Goal: Task Accomplishment & Management: Use online tool/utility

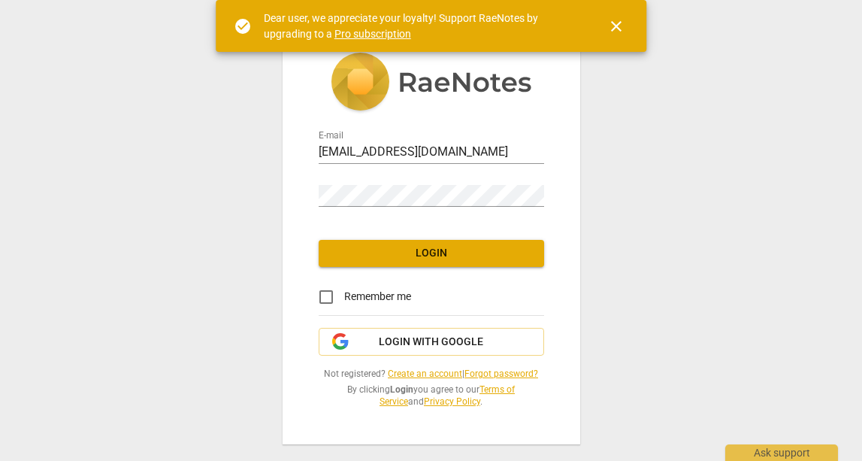
click at [751, 196] on div "E-mail [EMAIL_ADDRESS][DOMAIN_NAME] Password Login Remember me Login with Googl…" at bounding box center [431, 230] width 862 height 461
click at [486, 247] on span "Login" at bounding box center [431, 253] width 201 height 15
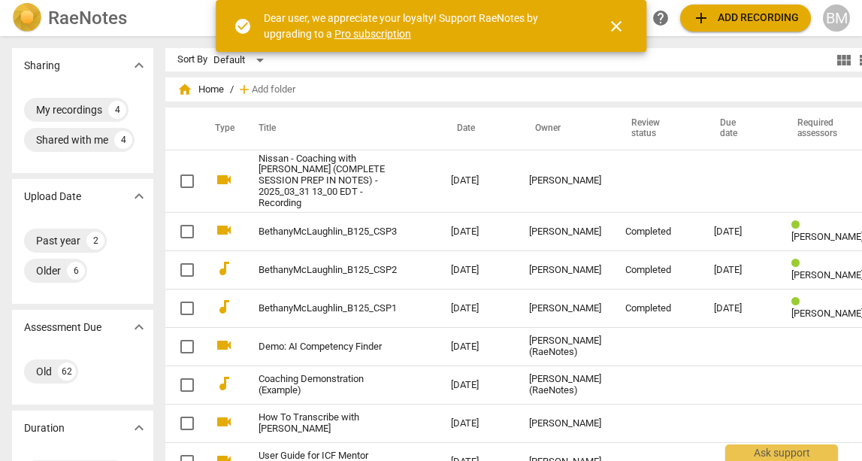
click at [766, 17] on span "add Add recording" at bounding box center [745, 18] width 107 height 18
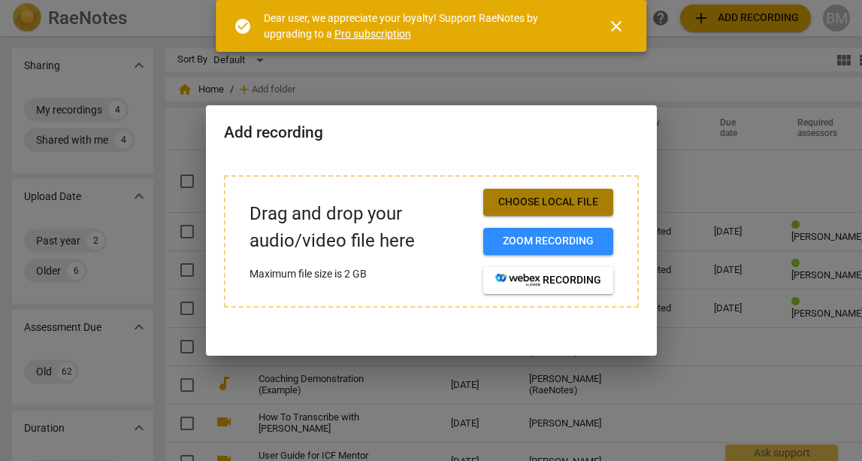
click at [532, 201] on span "Choose local file" at bounding box center [548, 202] width 106 height 15
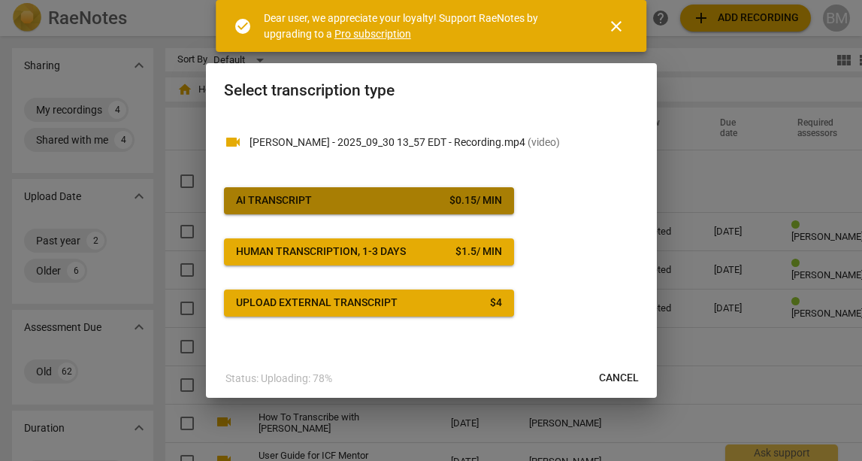
click at [343, 195] on span "AI Transcript $ 0.15 / min" at bounding box center [369, 200] width 266 height 15
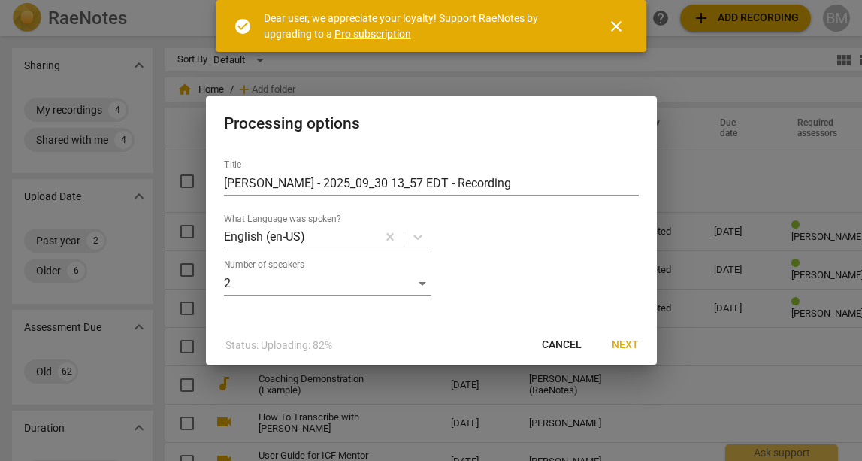
click at [629, 350] on span "Next" at bounding box center [625, 345] width 27 height 15
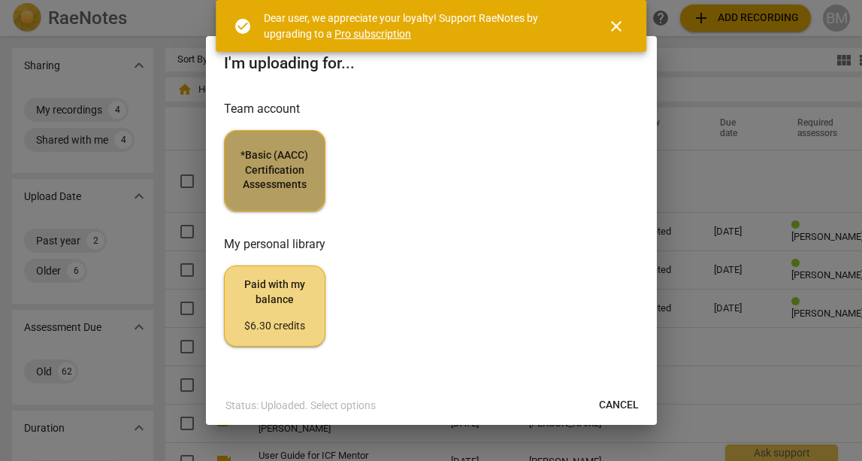
click at [271, 163] on span "*Basic (AACC) Certification Assessments" at bounding box center [275, 170] width 76 height 44
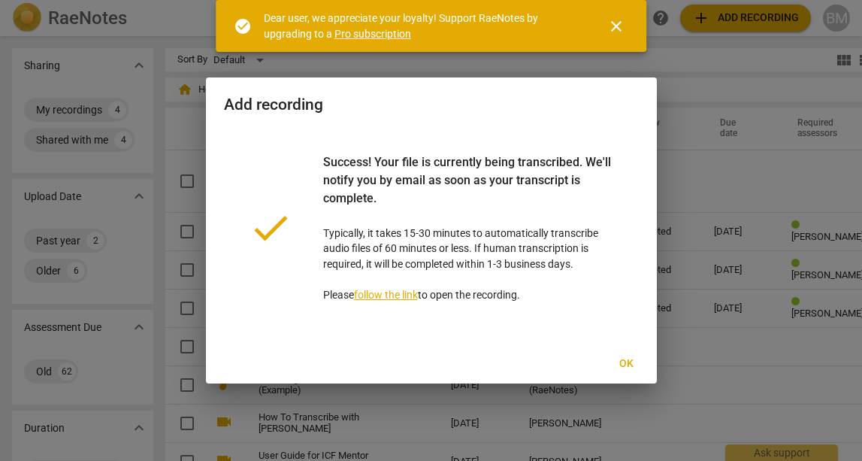
click at [630, 362] on span "Ok" at bounding box center [627, 363] width 24 height 15
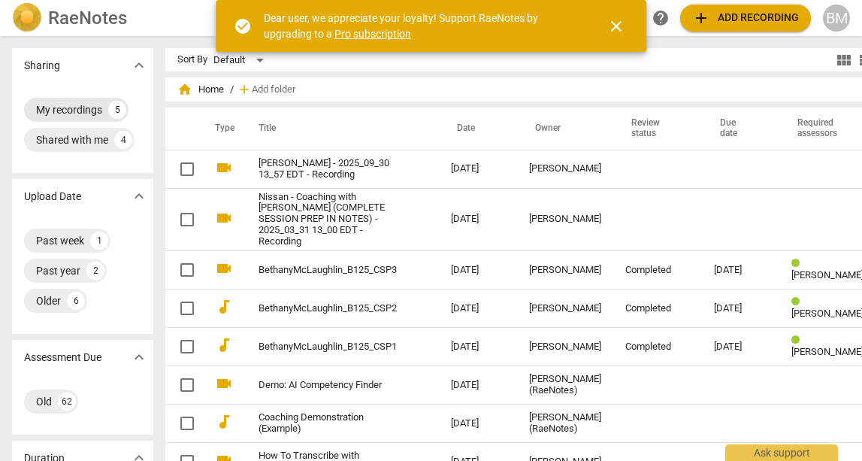
click at [78, 114] on div "My recordings" at bounding box center [69, 109] width 66 height 15
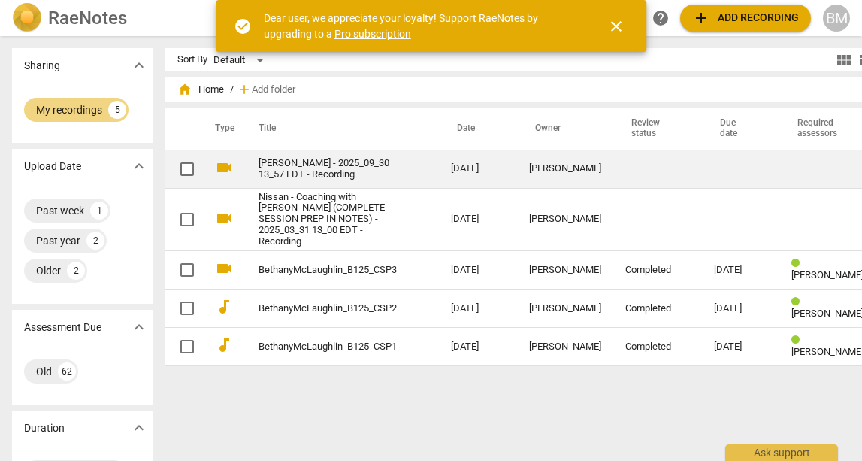
click at [297, 180] on td "[PERSON_NAME] - 2025_09_30 13_57 EDT - Recording" at bounding box center [340, 169] width 198 height 38
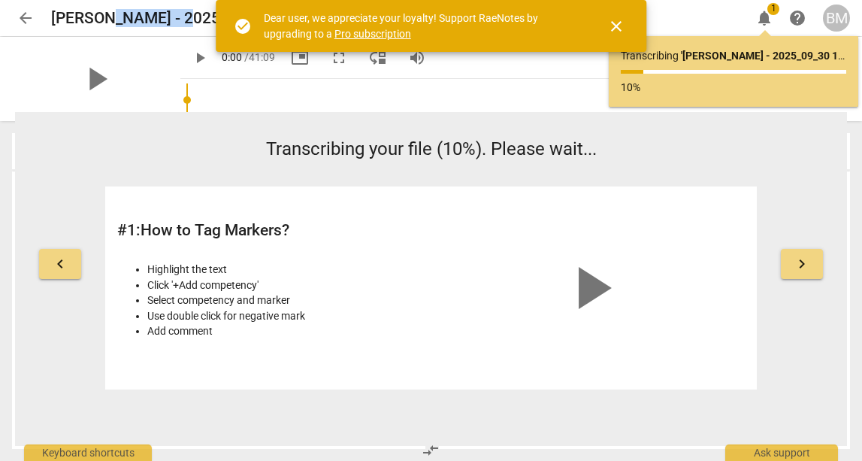
click at [623, 22] on span "close" at bounding box center [616, 26] width 18 height 18
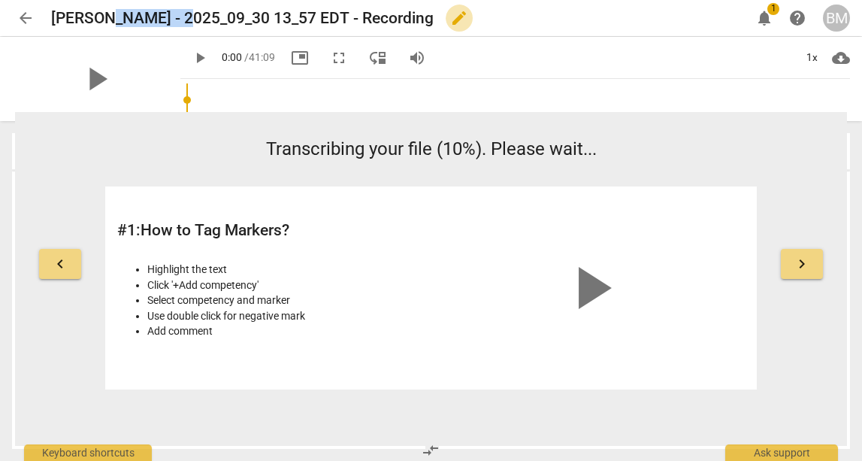
click at [450, 16] on span "edit" at bounding box center [459, 18] width 18 height 18
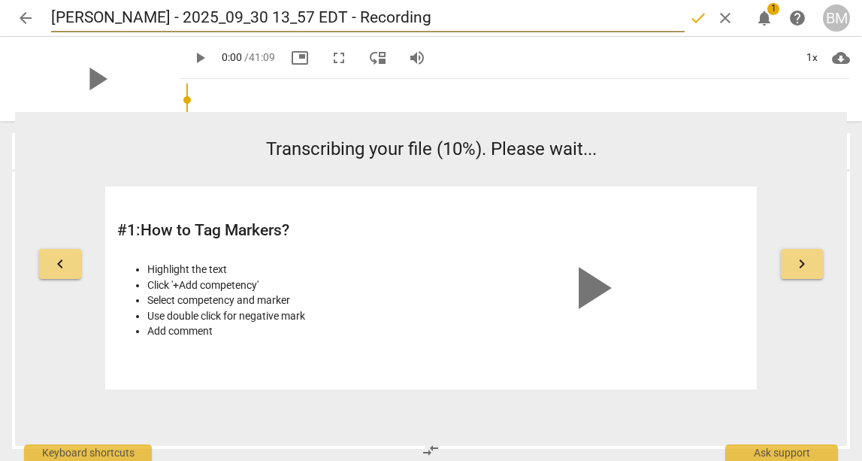
drag, startPoint x: 379, startPoint y: 17, endPoint x: 50, endPoint y: 15, distance: 329.3
click at [47, 17] on div "arrow_back [PERSON_NAME] - 2025_09_30 13_57 EDT - Recording done clear notifica…" at bounding box center [431, 18] width 838 height 29
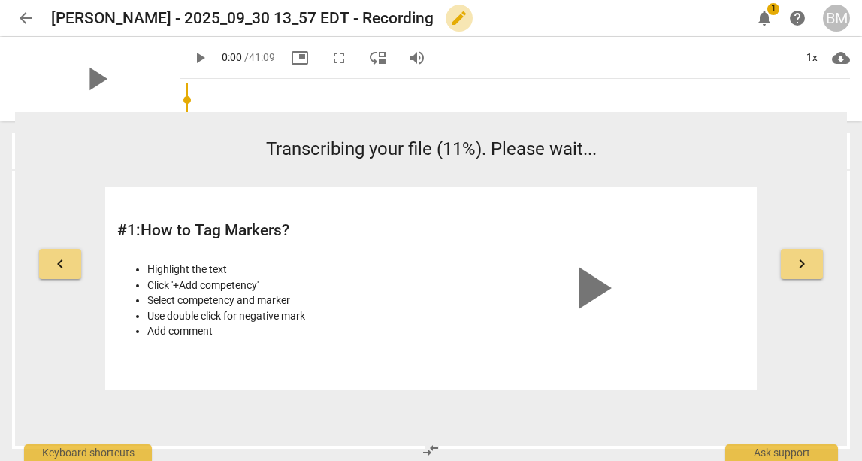
click at [446, 17] on span "edit" at bounding box center [459, 18] width 27 height 18
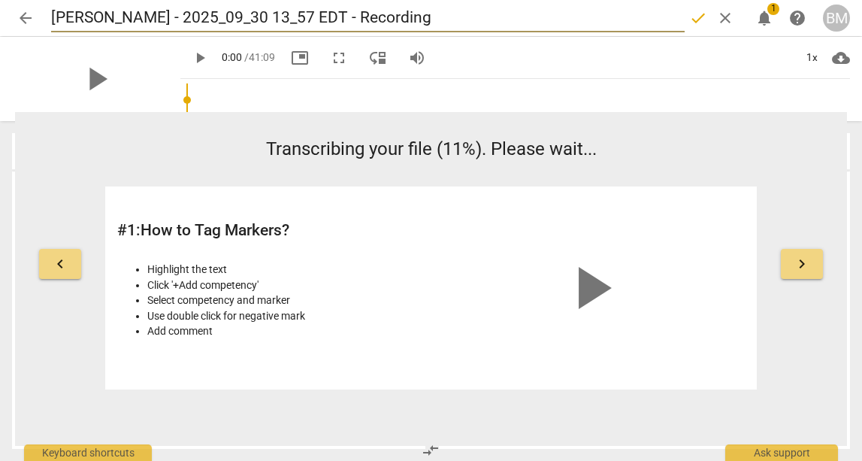
drag, startPoint x: 362, startPoint y: 18, endPoint x: 37, endPoint y: 20, distance: 325.6
click at [37, 20] on div "arrow_back [PERSON_NAME] - 2025_09_30 13_57 EDT - Recording done clear notifica…" at bounding box center [431, 18] width 838 height 29
drag, startPoint x: 194, startPoint y: 19, endPoint x: 48, endPoint y: 18, distance: 145.9
click at [48, 18] on div "arrow_back FirstNameLastName_AACC done clear notifications 1 help BM" at bounding box center [431, 18] width 838 height 29
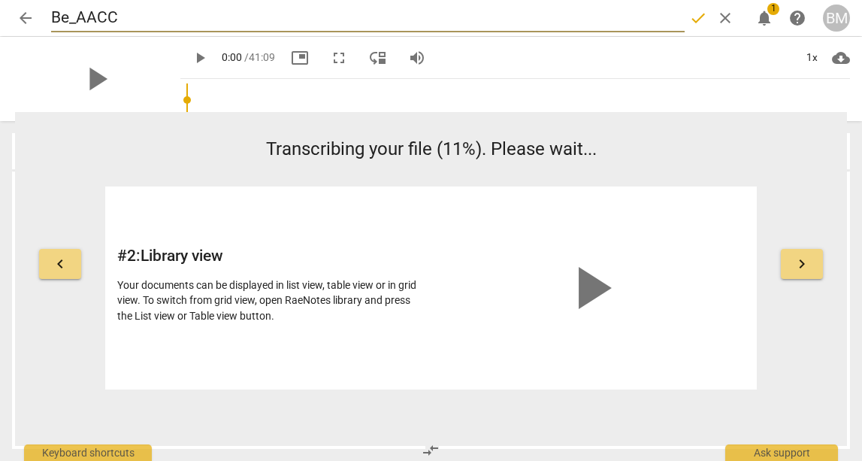
type input "Bet_AACC"
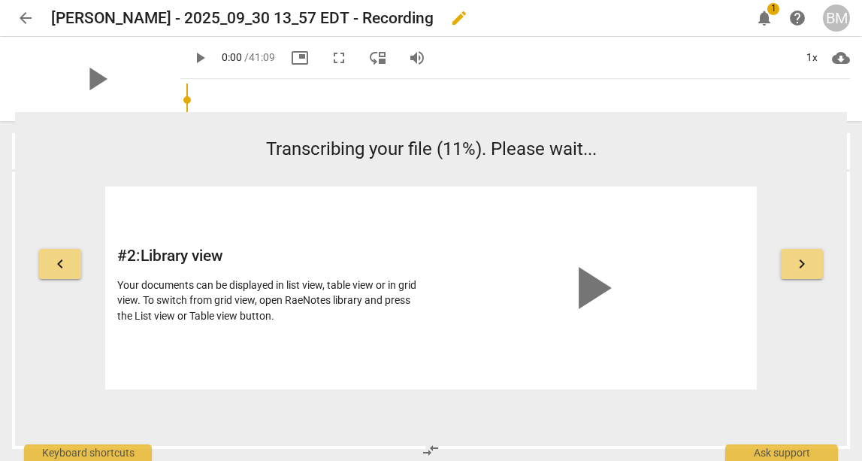
click at [450, 21] on span "edit" at bounding box center [459, 18] width 18 height 18
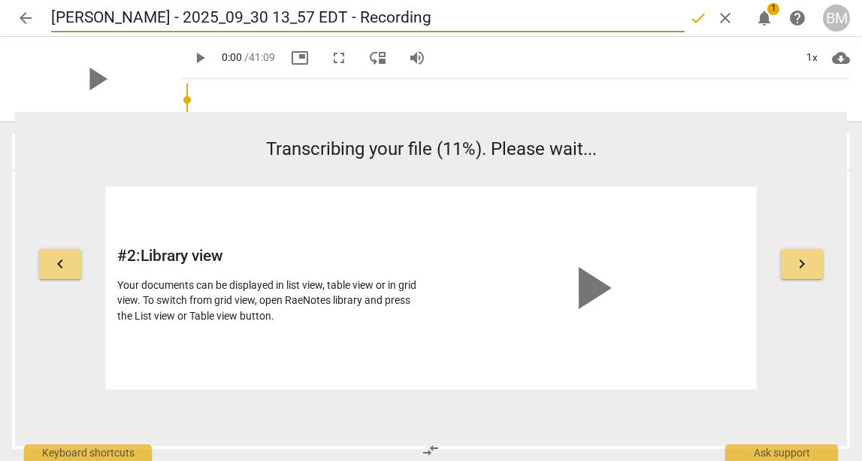
click at [179, 20] on input "[PERSON_NAME] - 2025_09_30 13_57 EDT - Recording" at bounding box center [368, 18] width 634 height 29
click at [179, 19] on input "[PERSON_NAME] - 2025_09_30 13_57 EDT - Recording" at bounding box center [368, 18] width 634 height 29
click at [180, 19] on input "[PERSON_NAME] - 2025_09_30 13_57 EDT - Recording" at bounding box center [368, 18] width 634 height 29
type input "BethanyMcLaughlin_AACC"
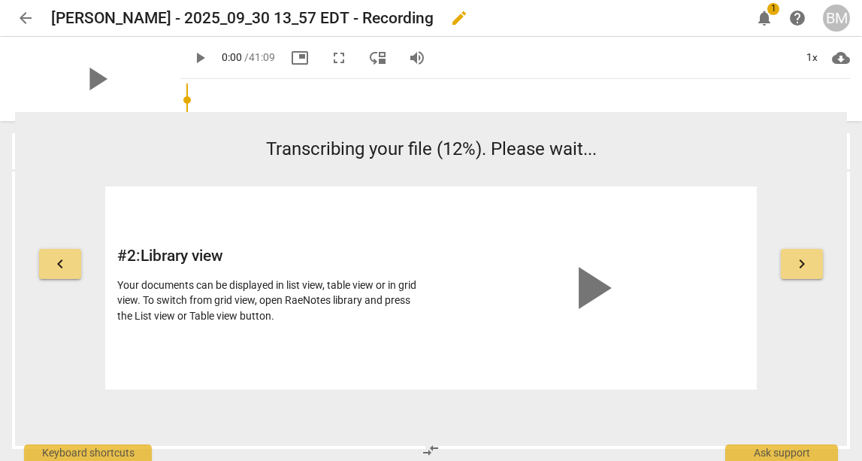
click at [183, 15] on h2 "[PERSON_NAME] - 2025_09_30 13_57 EDT - Recording" at bounding box center [242, 18] width 383 height 19
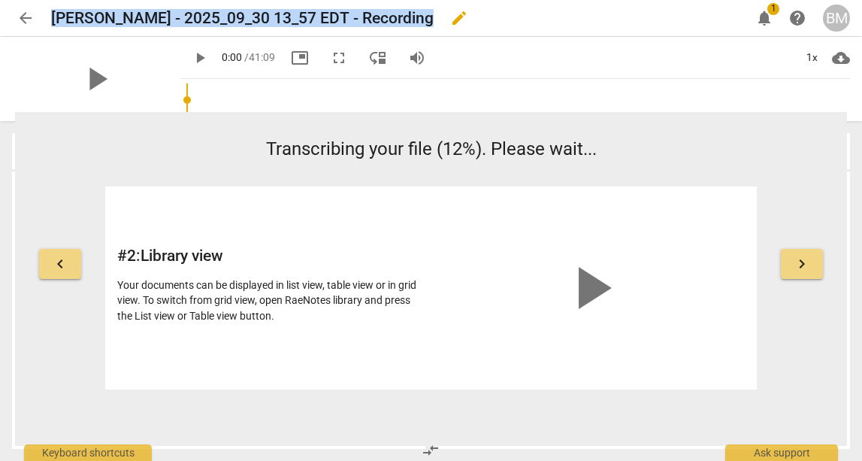
click at [183, 15] on h2 "[PERSON_NAME] - 2025_09_30 13_57 EDT - Recording" at bounding box center [242, 18] width 383 height 19
click at [450, 20] on span "edit" at bounding box center [459, 18] width 18 height 18
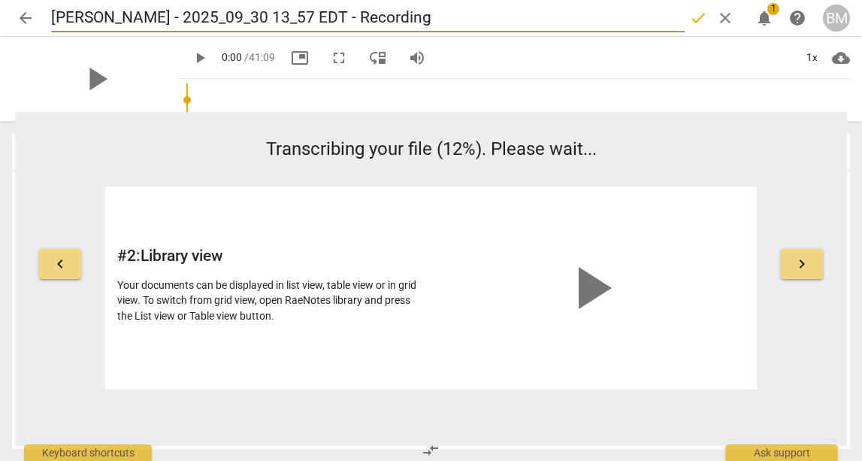
click at [269, 23] on input "[PERSON_NAME] - 2025_09_30 13_57 EDT - Recording" at bounding box center [368, 18] width 634 height 29
click at [268, 23] on input "[PERSON_NAME] - 2025_09_30 13_57 EDT - Recording" at bounding box center [368, 18] width 634 height 29
click at [269, 23] on input "[PERSON_NAME] - 2025_09_30 13_57 EDT - Recording" at bounding box center [368, 18] width 634 height 29
drag, startPoint x: 197, startPoint y: 19, endPoint x: 52, endPoint y: 17, distance: 145.1
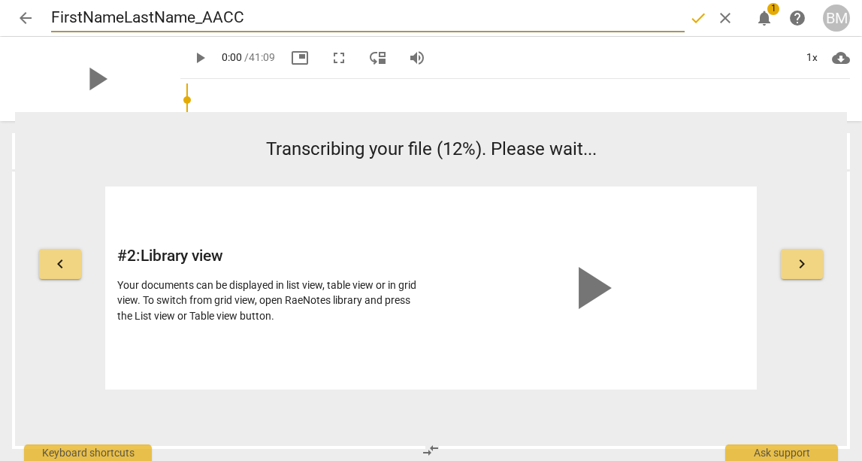
click at [52, 17] on input "FirstNameLastName_AACC" at bounding box center [368, 18] width 634 height 29
type input "BethanyMcLaughlin_AACC"
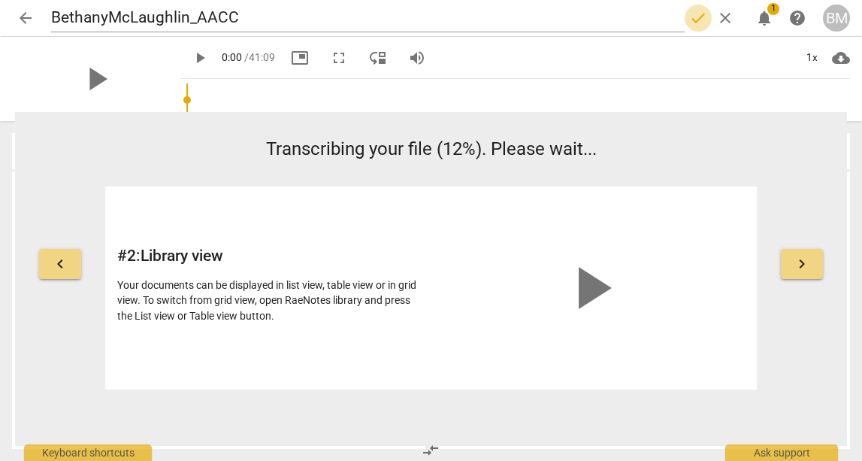
click at [695, 17] on span "done" at bounding box center [698, 18] width 18 height 18
